Goal: Transaction & Acquisition: Purchase product/service

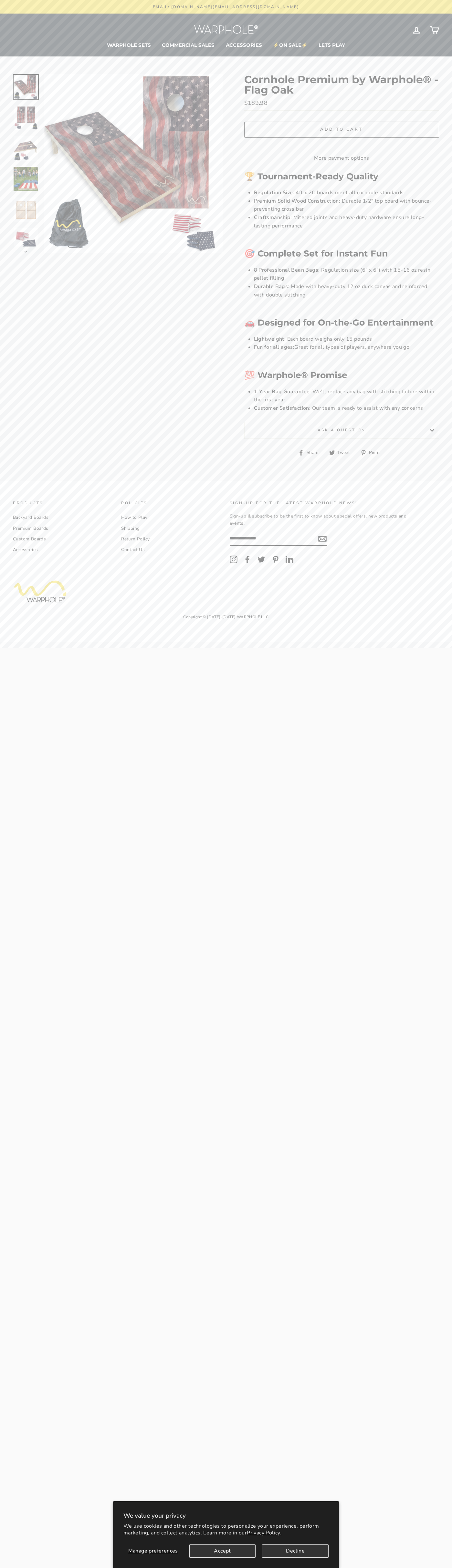
click at [133, 555] on link "Contact Us" at bounding box center [133, 550] width 24 height 10
click at [222, 1551] on button "Accept" at bounding box center [222, 1551] width 66 height 13
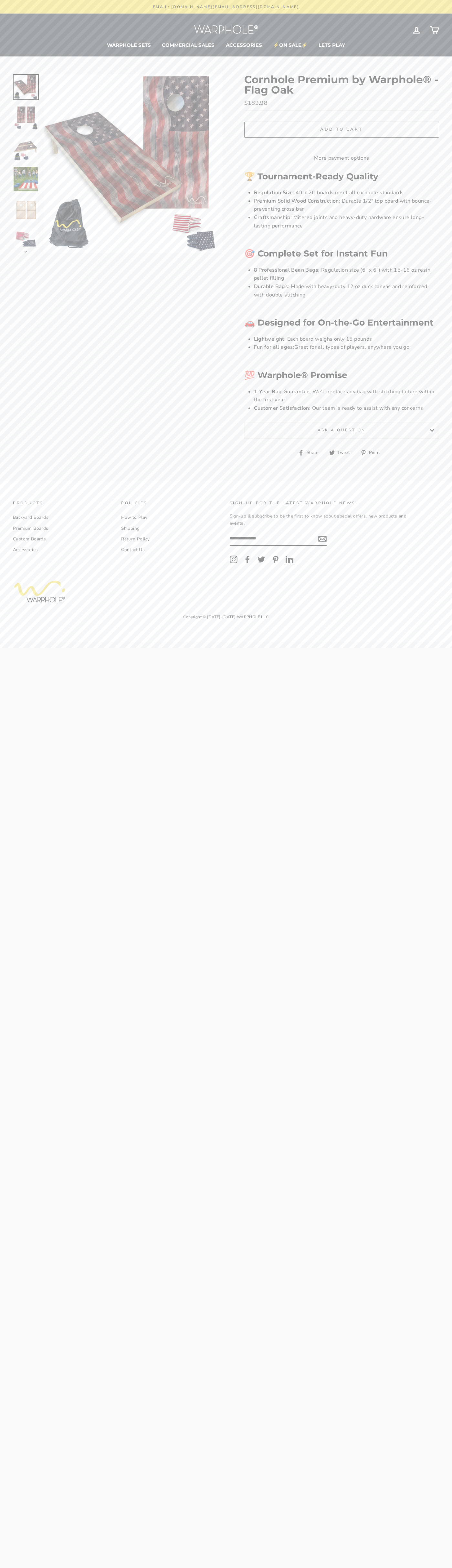
click at [341, 130] on span "Add to cart" at bounding box center [341, 130] width 43 height 6
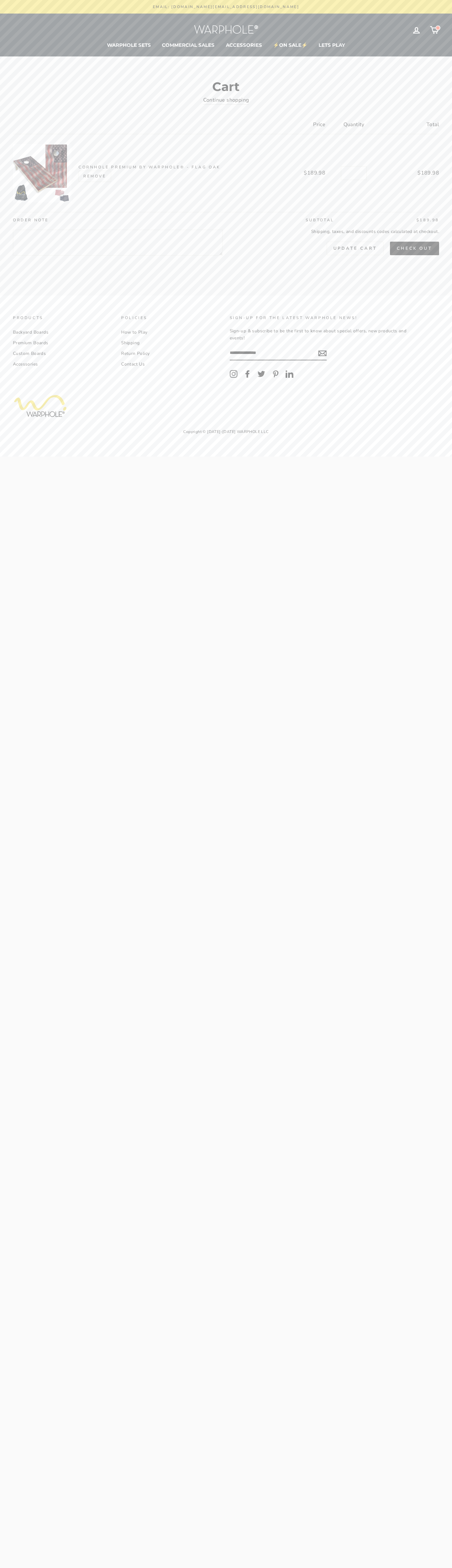
click at [414, 248] on button "Check out" at bounding box center [414, 248] width 49 height 13
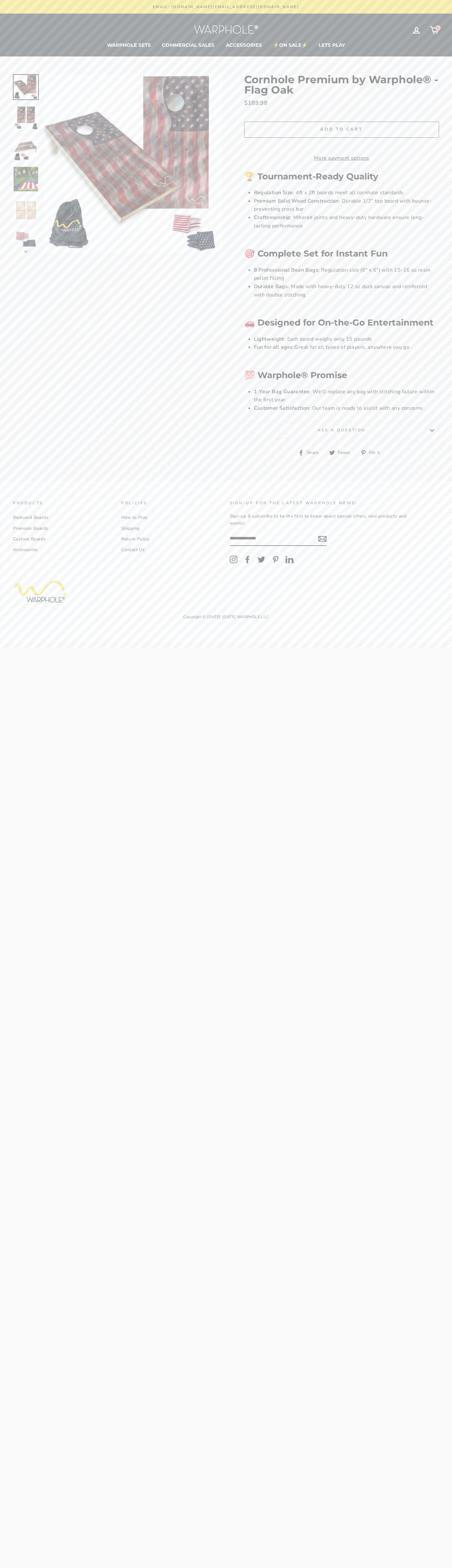
click at [434, 30] on icon at bounding box center [434, 30] width 9 height 9
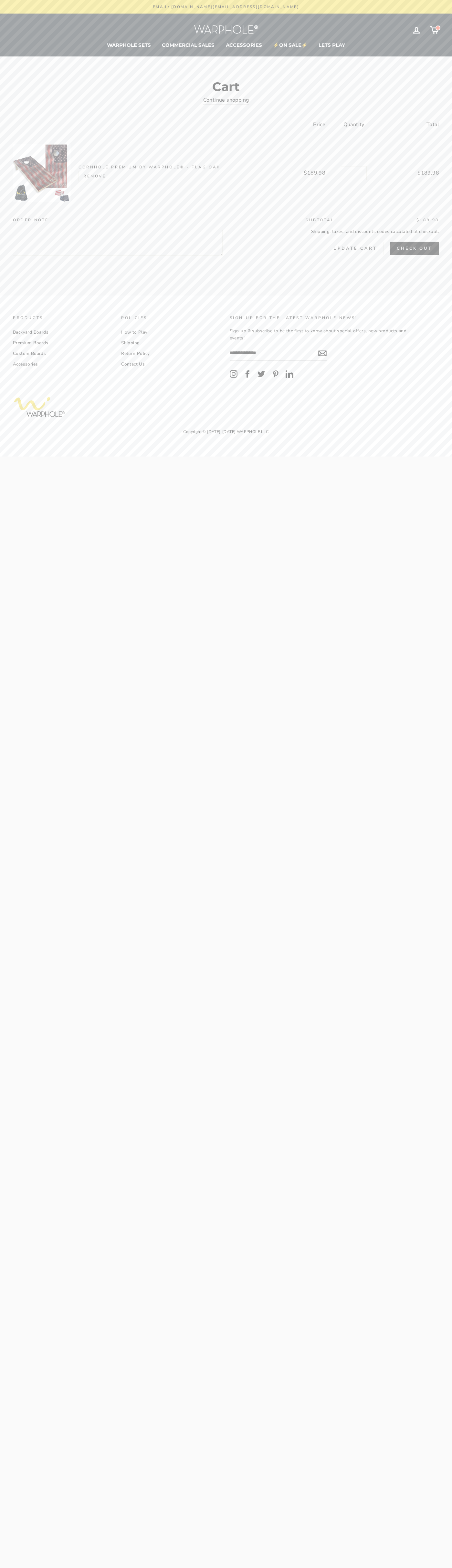
click at [94, 176] on link "Remove" at bounding box center [95, 176] width 33 height 12
